Goal: Information Seeking & Learning: Check status

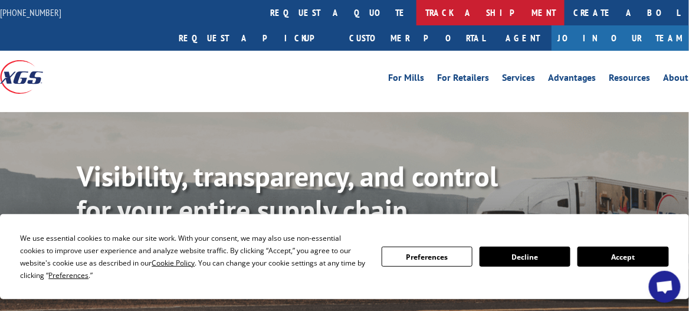
click at [416, 11] on link "track a shipment" at bounding box center [490, 12] width 148 height 25
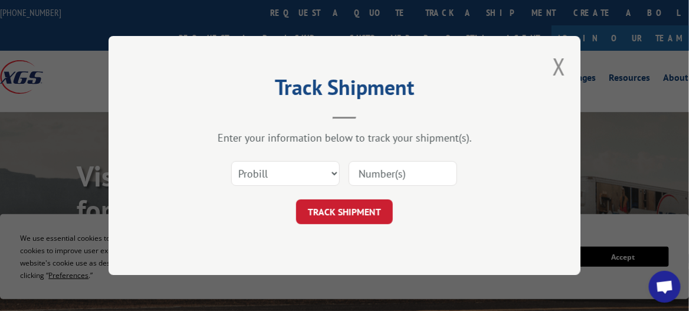
click at [382, 172] on input at bounding box center [403, 173] width 109 height 25
paste input "17468310"
click at [413, 53] on div "Track Shipment Enter your information below to track your shipment(s). Select c…" at bounding box center [345, 155] width 472 height 239
click at [410, 170] on input "17468310" at bounding box center [403, 173] width 109 height 25
type input "1"
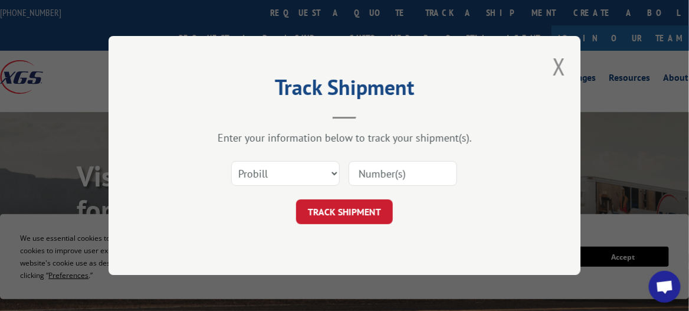
paste input "17468310"
type input "17468310"
click at [349, 211] on button "TRACK SHIPMENT" at bounding box center [344, 211] width 97 height 25
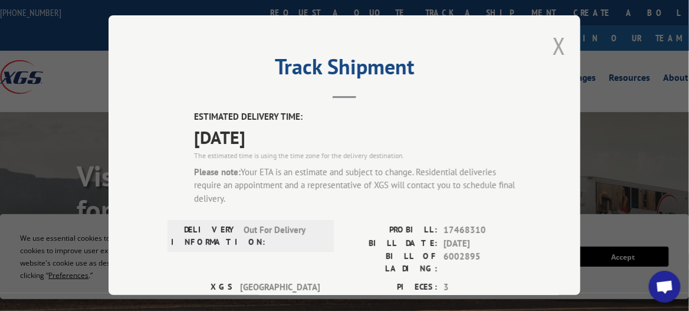
click at [555, 41] on button "Close modal" at bounding box center [559, 45] width 13 height 31
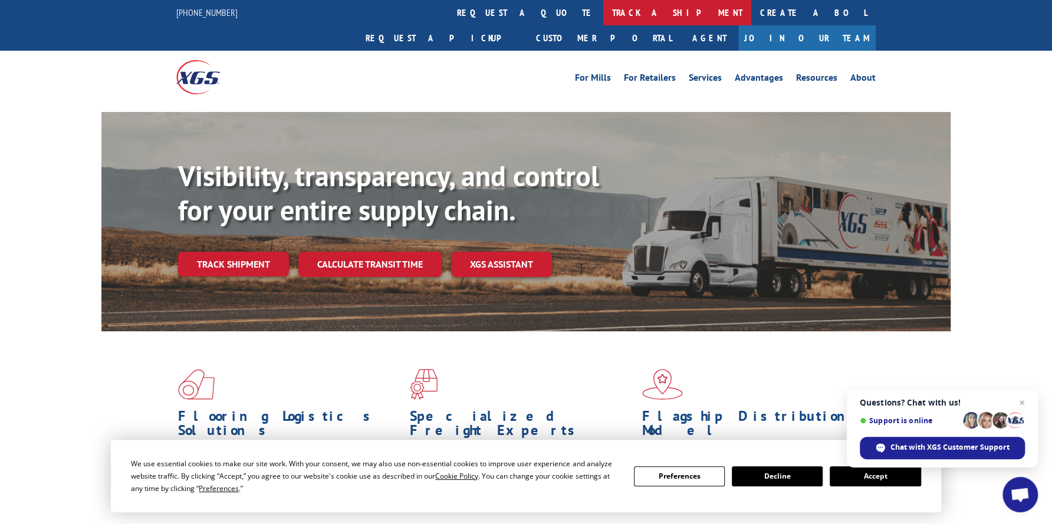
click at [603, 9] on link "track a shipment" at bounding box center [677, 12] width 148 height 25
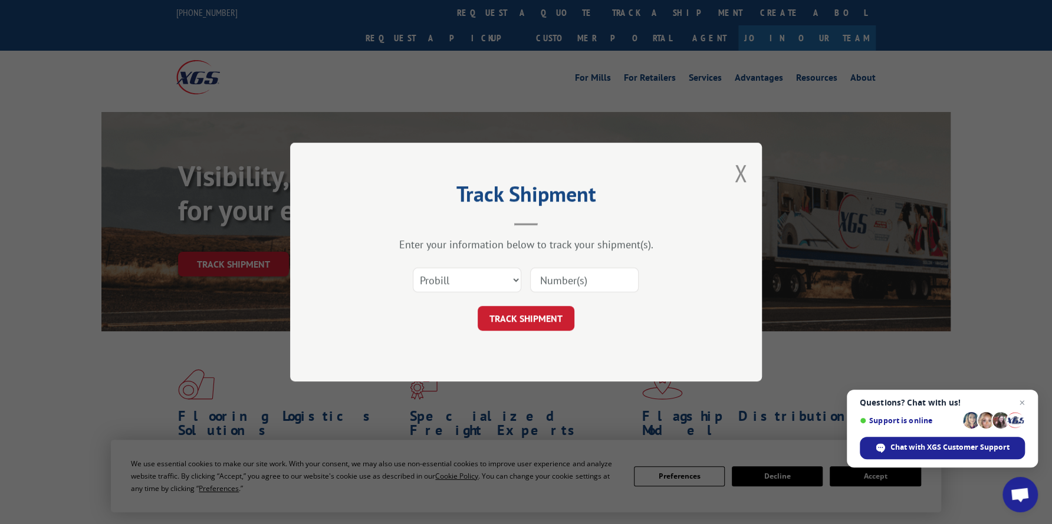
click at [550, 276] on input at bounding box center [584, 280] width 109 height 25
paste input "17470527"
type input "17470527"
click at [546, 318] on button "TRACK SHIPMENT" at bounding box center [526, 318] width 97 height 25
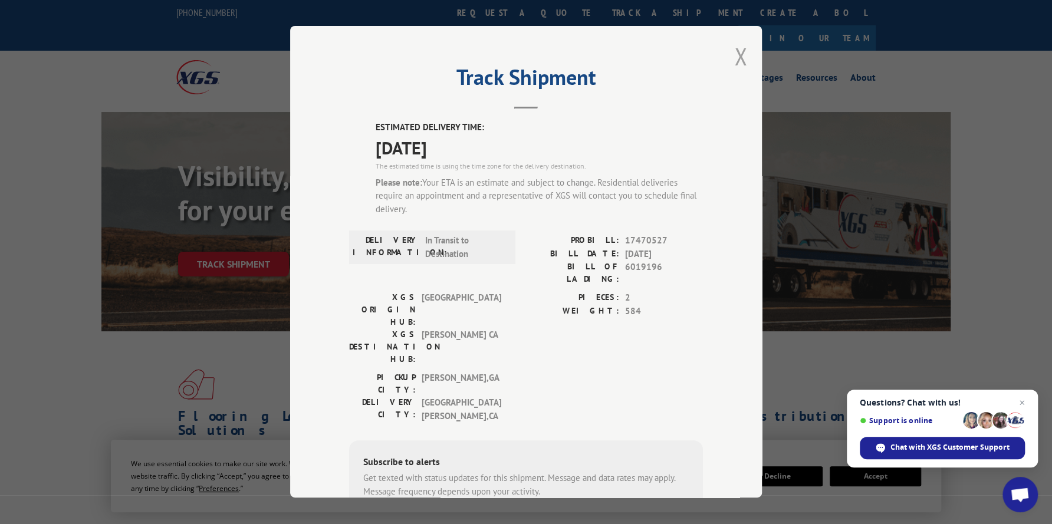
click at [737, 57] on button "Close modal" at bounding box center [740, 56] width 13 height 31
